Goal: Transaction & Acquisition: Purchase product/service

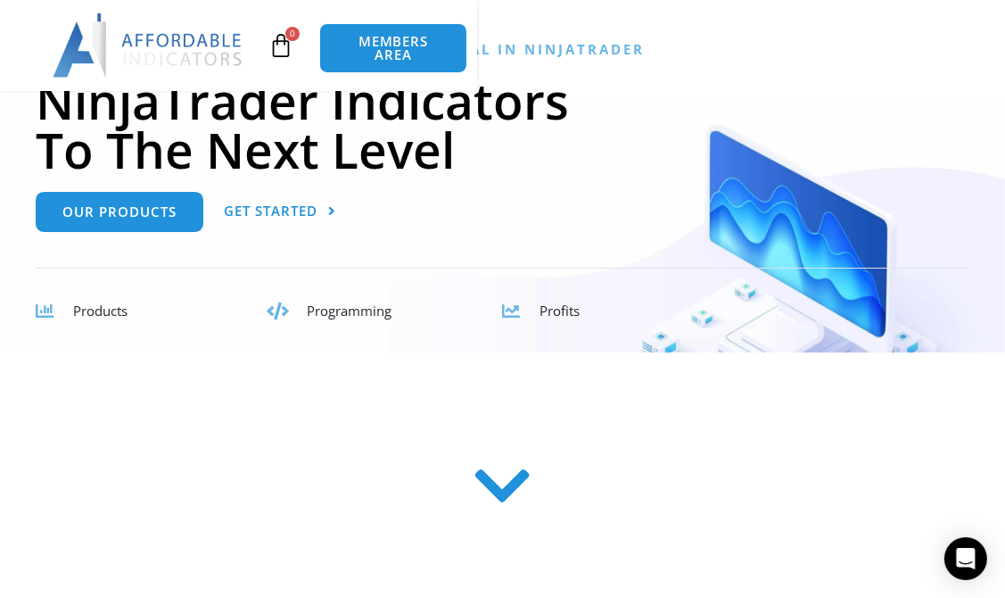
scroll to position [202, 0]
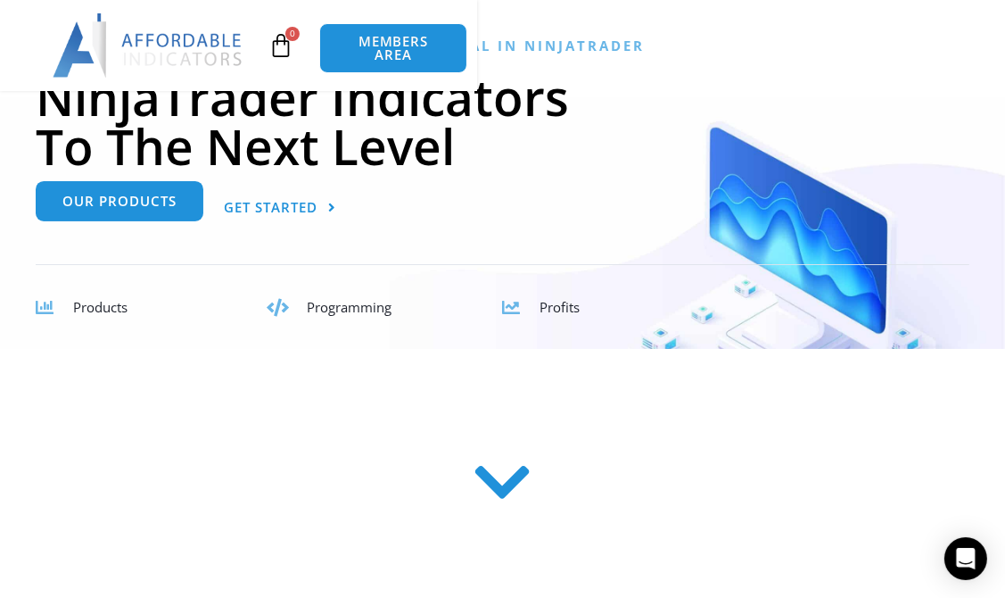
click at [172, 208] on span "Our Products" at bounding box center [119, 200] width 114 height 13
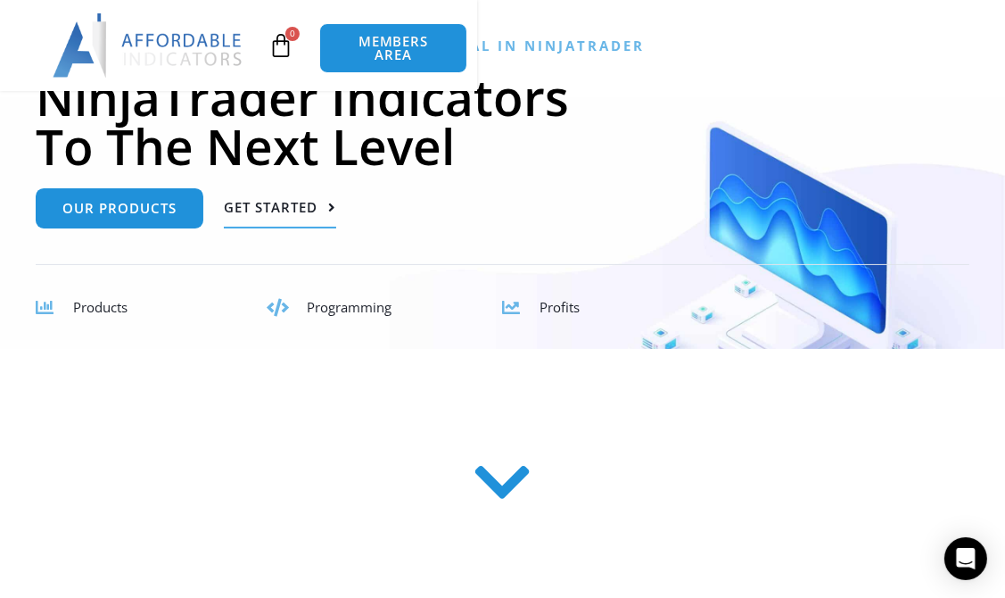
click at [269, 214] on span "Get Started" at bounding box center [271, 207] width 94 height 13
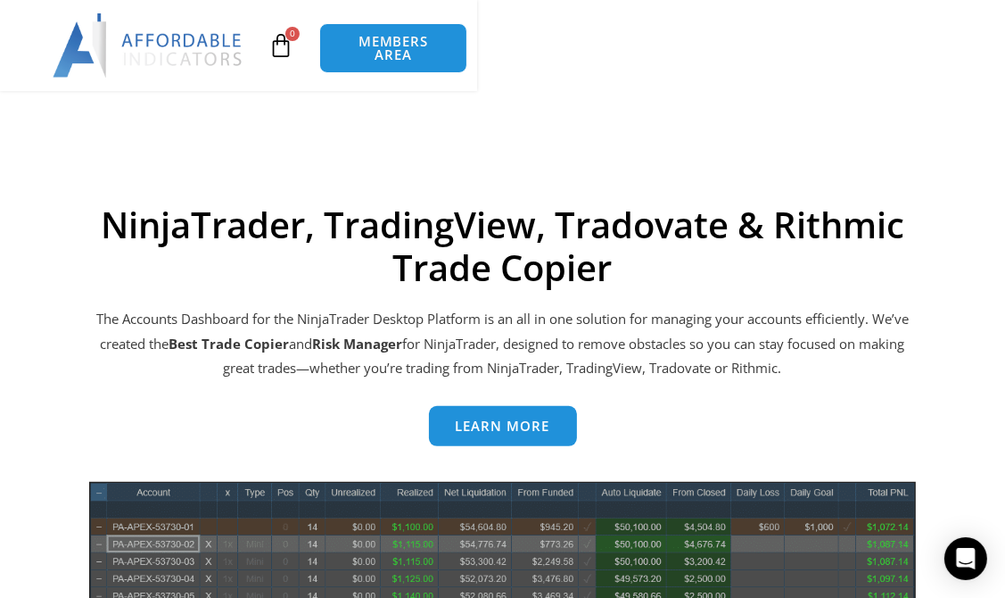
scroll to position [722, 0]
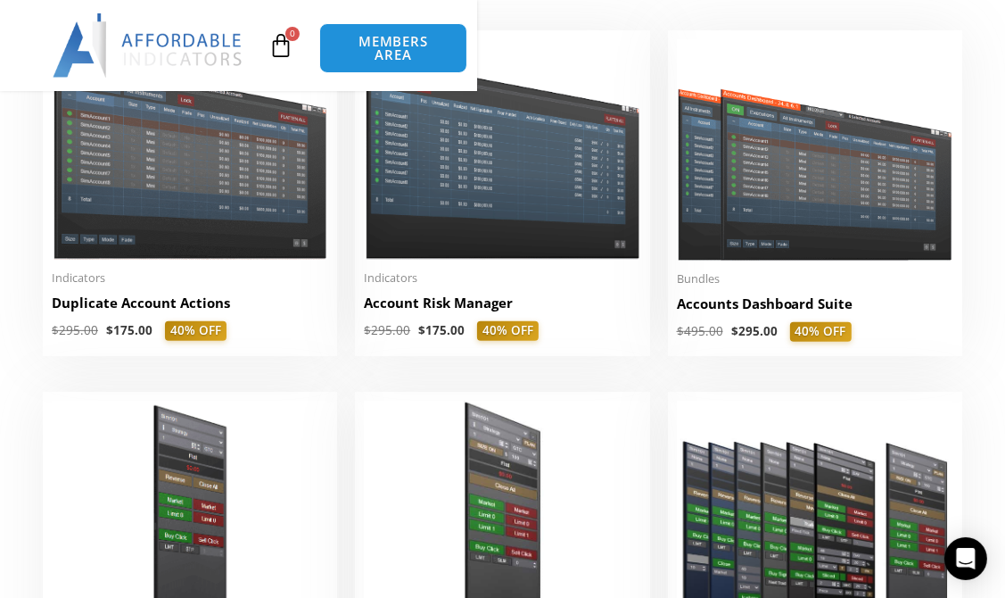
scroll to position [473, 0]
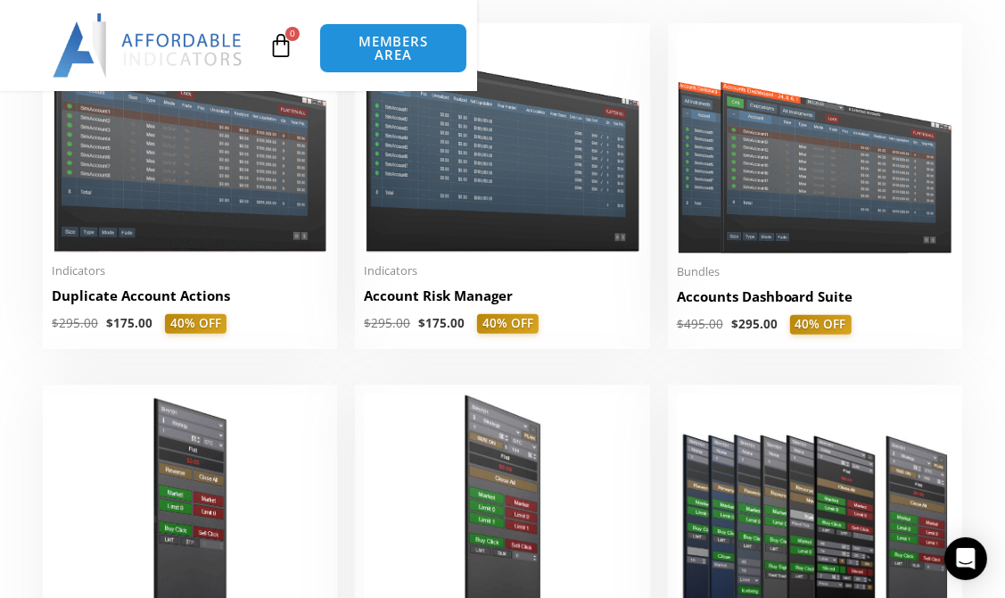
click at [0, 0] on span "Menu" at bounding box center [0, 0] width 0 height 0
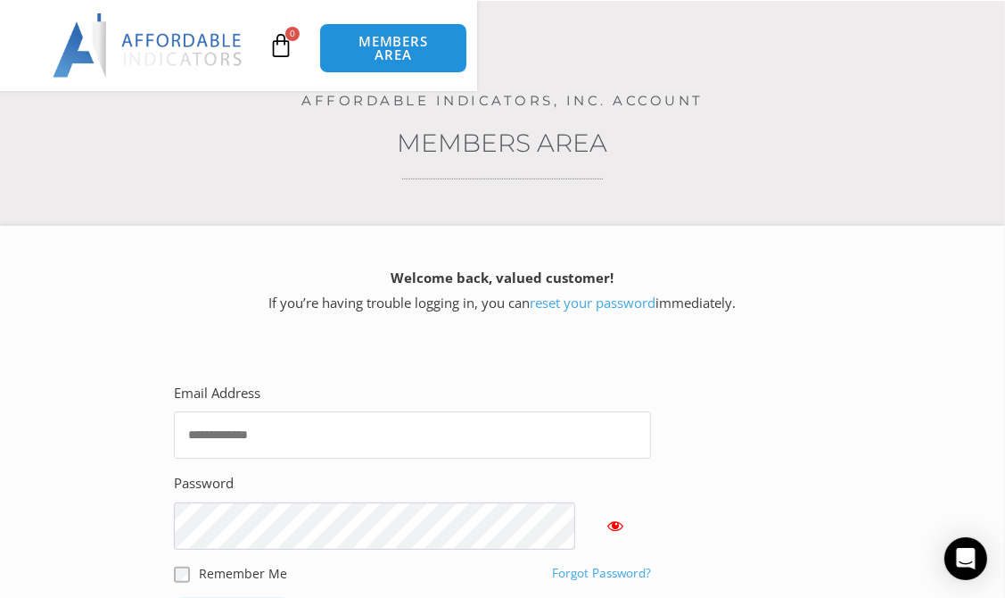
click at [364, 411] on input "Email Address" at bounding box center [413, 434] width 478 height 47
type input "**********"
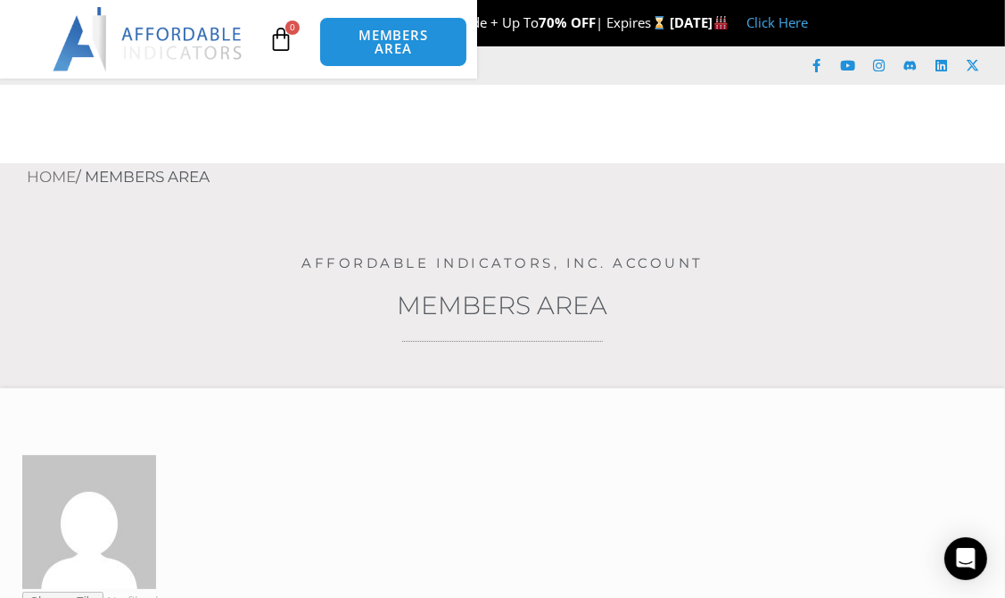
click at [0, 0] on link "NinjaTrader Products" at bounding box center [0, 0] width 0 height 0
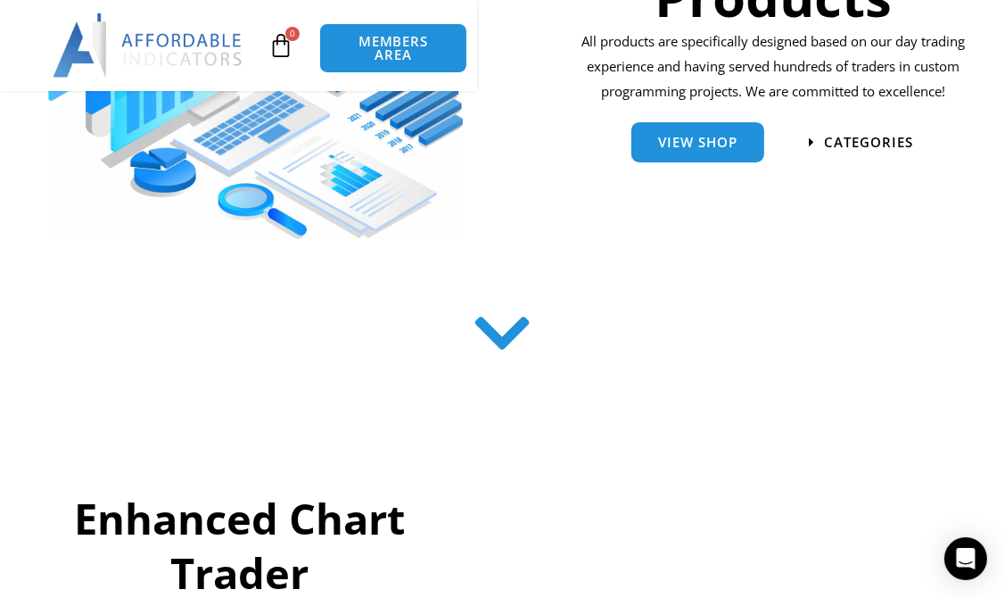
scroll to position [420, 0]
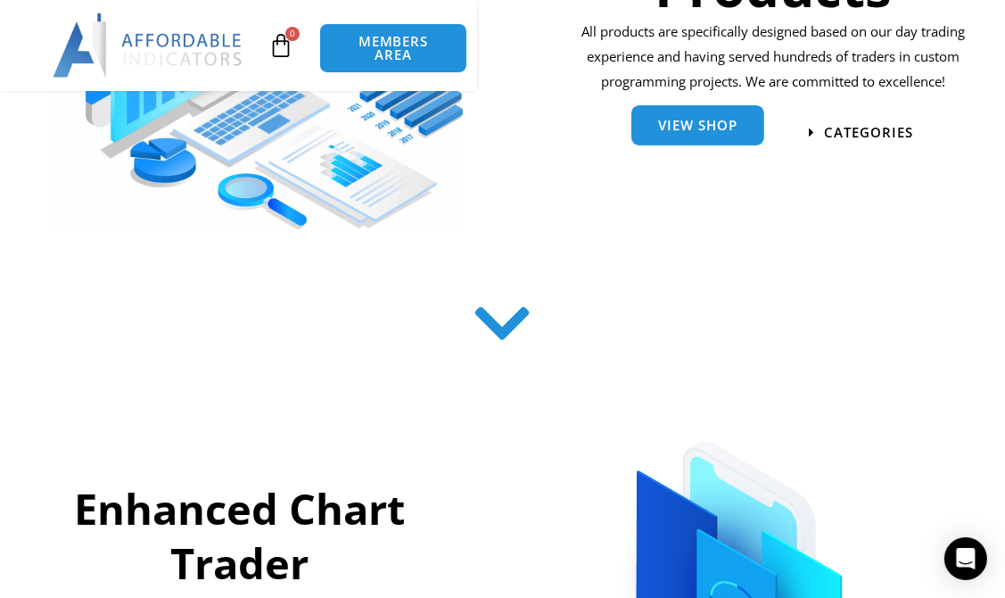
click at [672, 126] on span "View Shop" at bounding box center [697, 126] width 79 height 13
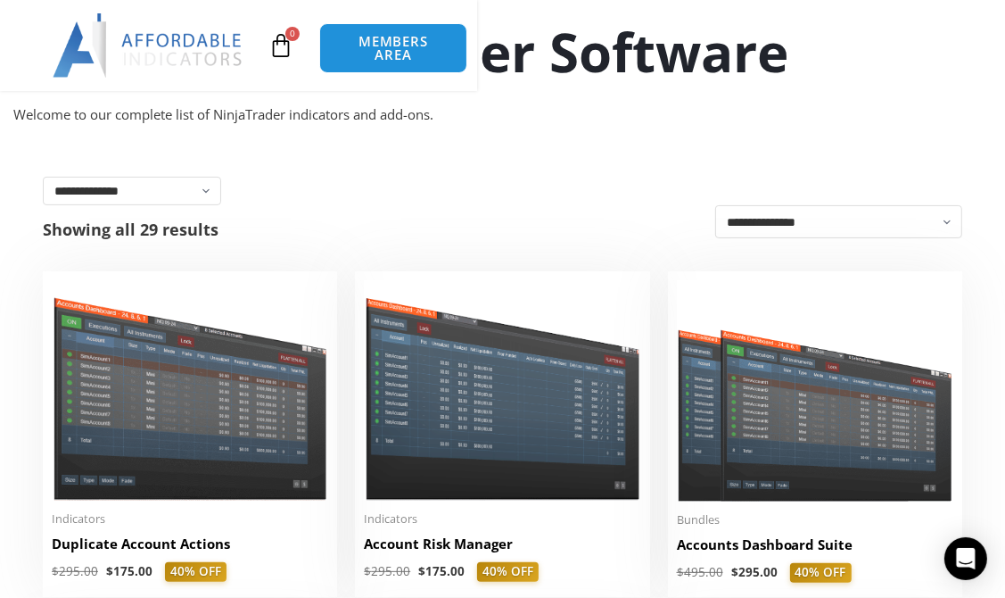
scroll to position [288, 0]
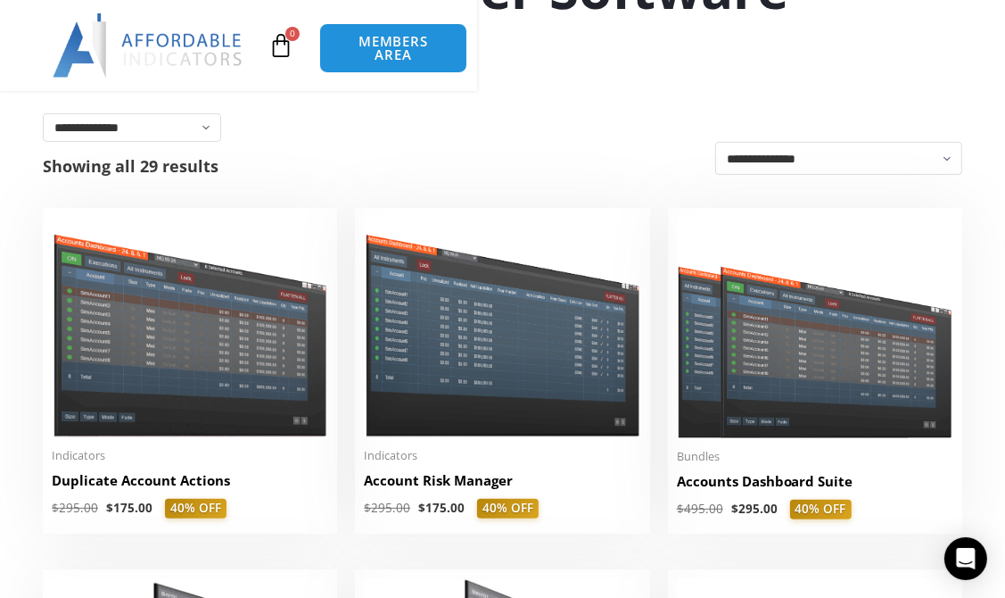
click at [781, 464] on span "Bundles" at bounding box center [815, 456] width 276 height 15
click at [784, 419] on img at bounding box center [815, 327] width 276 height 221
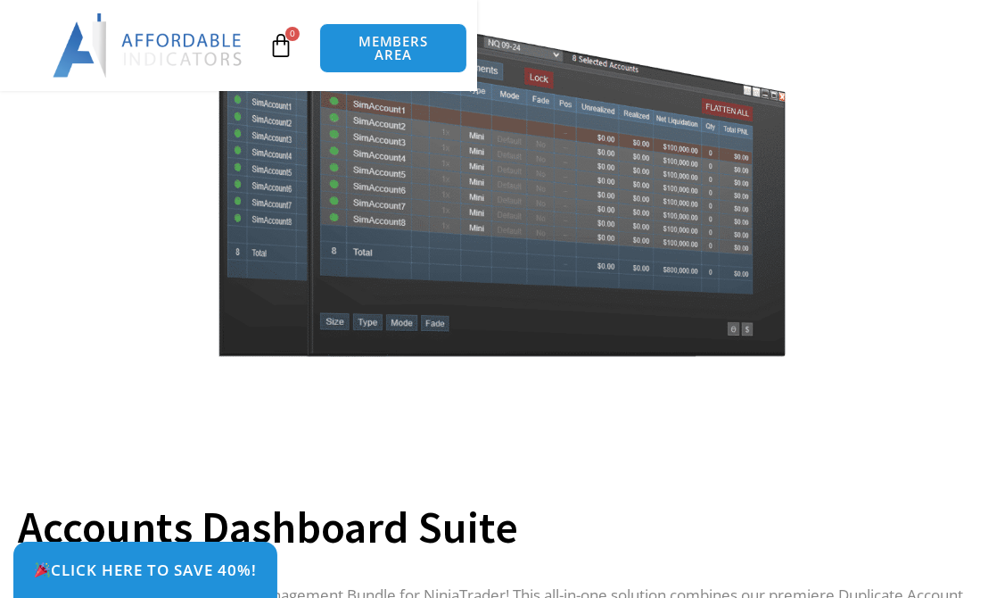
scroll to position [264, 0]
